Goal: Navigation & Orientation: Find specific page/section

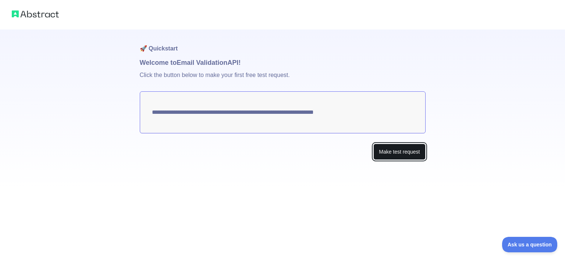
click at [396, 155] on button "Make test request" at bounding box center [399, 151] width 52 height 17
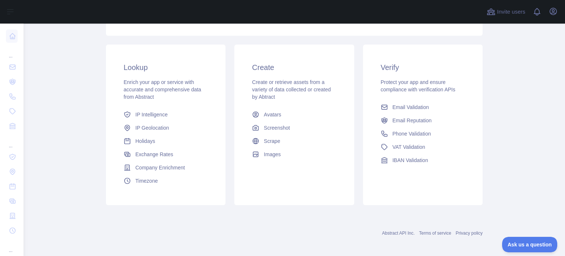
scroll to position [110, 0]
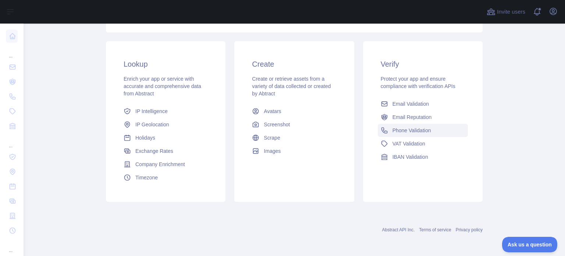
click at [395, 125] on link "Phone Validation" at bounding box center [423, 130] width 90 height 13
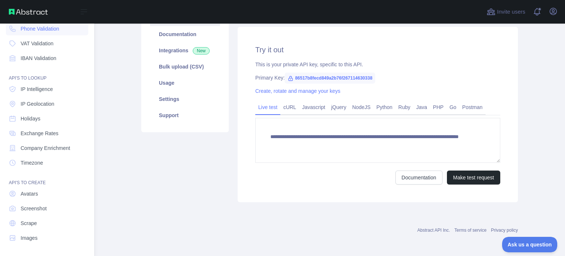
scroll to position [68, 0]
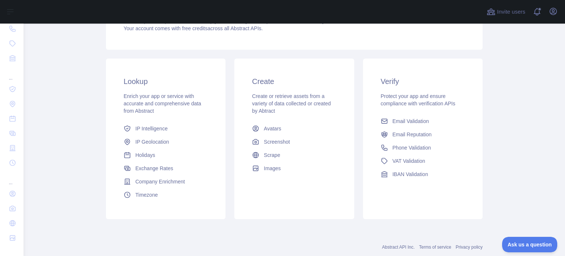
scroll to position [110, 0]
